Goal: Task Accomplishment & Management: Manage account settings

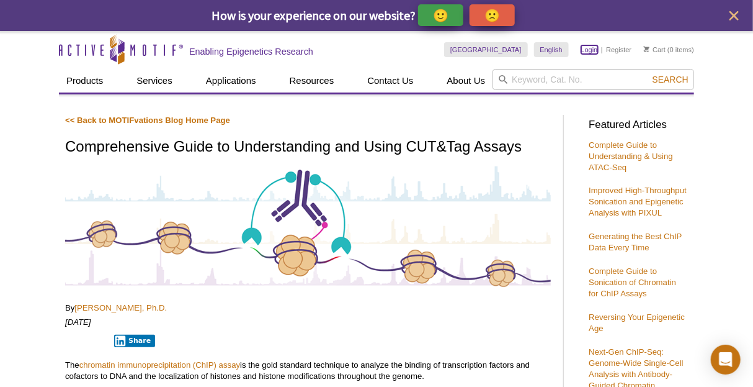
click at [588, 49] on link "Login" at bounding box center [590, 49] width 17 height 9
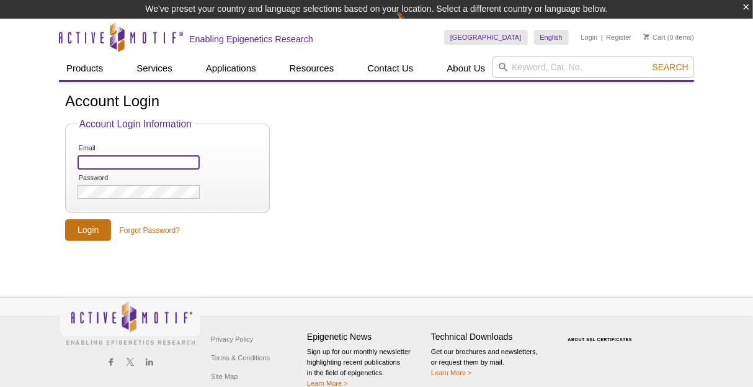
click at [117, 160] on input "Email" at bounding box center [139, 162] width 122 height 14
type input "[EMAIL_ADDRESS][DOMAIN_NAME]"
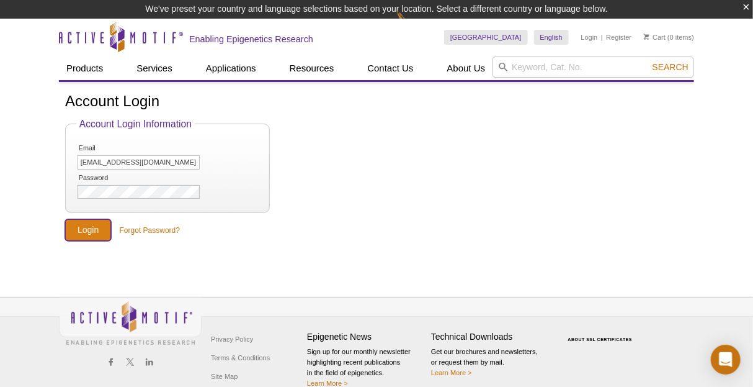
click at [81, 230] on input "Login" at bounding box center [88, 230] width 46 height 22
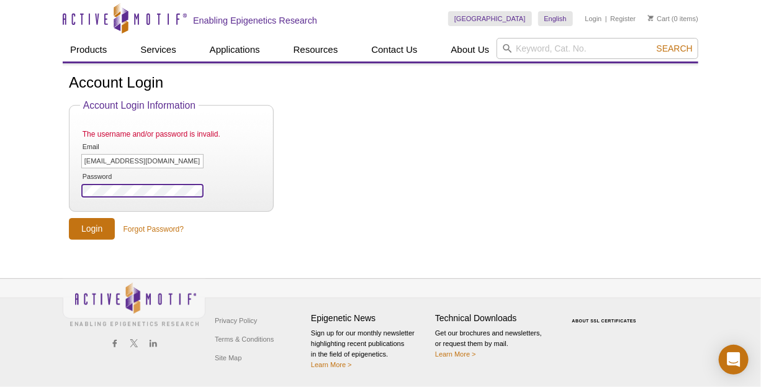
click at [69, 218] on input "Login" at bounding box center [92, 229] width 46 height 22
click at [102, 223] on input "Login" at bounding box center [92, 229] width 46 height 22
click at [91, 227] on input "Login" at bounding box center [92, 229] width 46 height 22
drag, startPoint x: 62, startPoint y: 202, endPoint x: 52, endPoint y: 201, distance: 10.6
click at [61, 203] on div "Active Motif Logo Enabling Epigenetics Research 0 Search Skip to content Active…" at bounding box center [380, 193] width 761 height 387
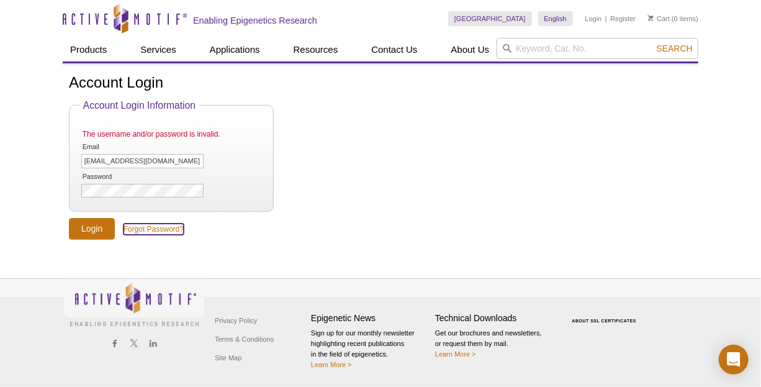
click at [151, 227] on link "Forgot Password?" at bounding box center [154, 228] width 60 height 11
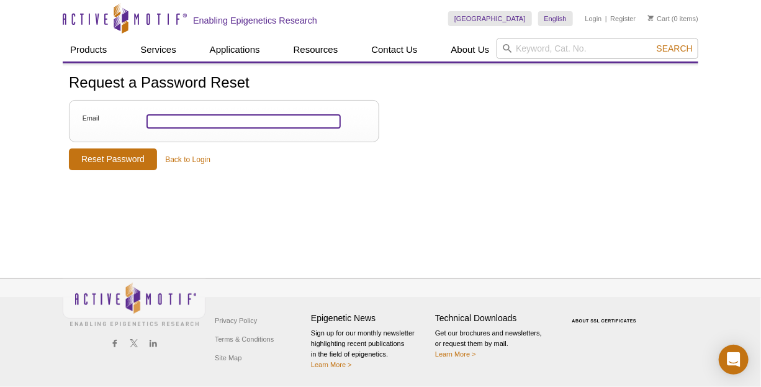
click at [162, 122] on input "Email" at bounding box center [243, 121] width 194 height 14
type input "[EMAIL_ADDRESS][DOMAIN_NAME]"
click at [69, 148] on input "Reset Password" at bounding box center [113, 159] width 88 height 22
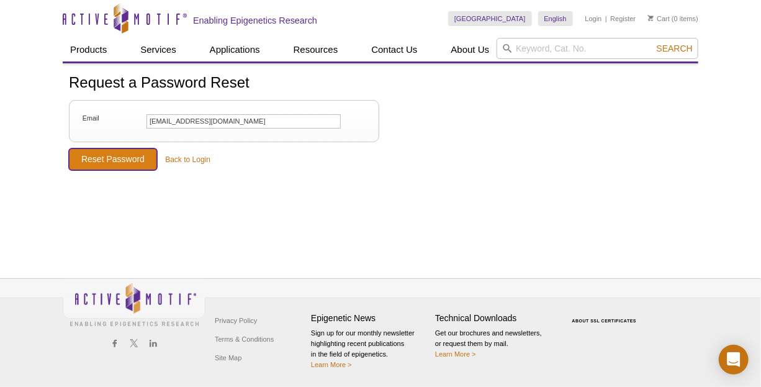
click at [132, 160] on input "Reset Password" at bounding box center [113, 159] width 88 height 22
